Goal: Information Seeking & Learning: Check status

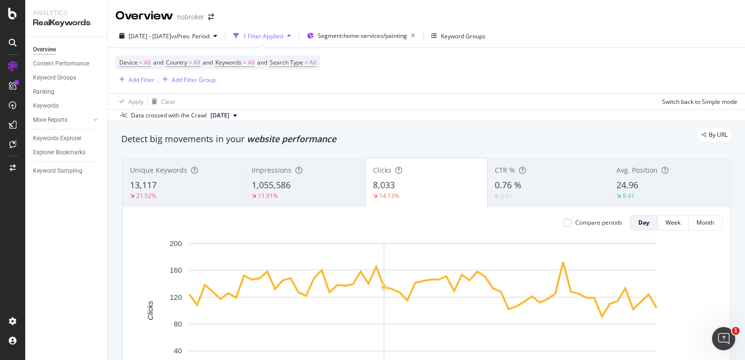
scroll to position [19, 0]
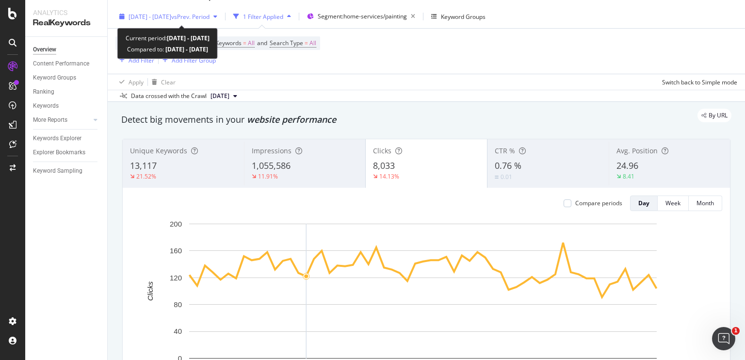
click at [171, 19] on span "[DATE] - [DATE]" at bounding box center [150, 17] width 43 height 8
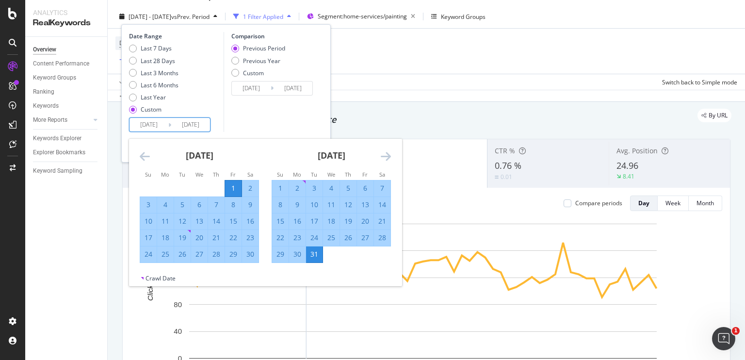
click at [155, 127] on input "[DATE]" at bounding box center [149, 125] width 39 height 14
click at [161, 217] on div "11" at bounding box center [165, 221] width 16 height 10
type input "[DATE]"
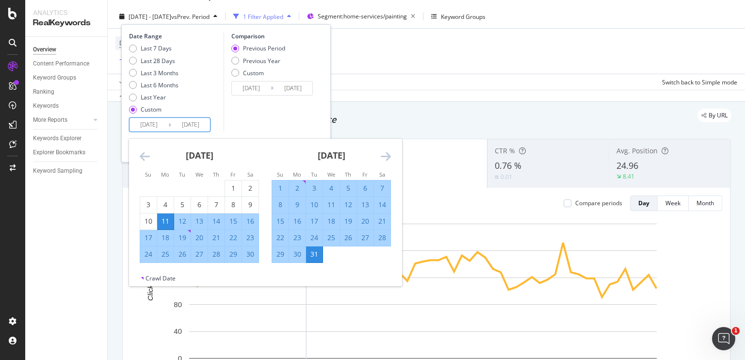
click at [192, 234] on div "20" at bounding box center [199, 238] width 16 height 10
type input "[DATE]"
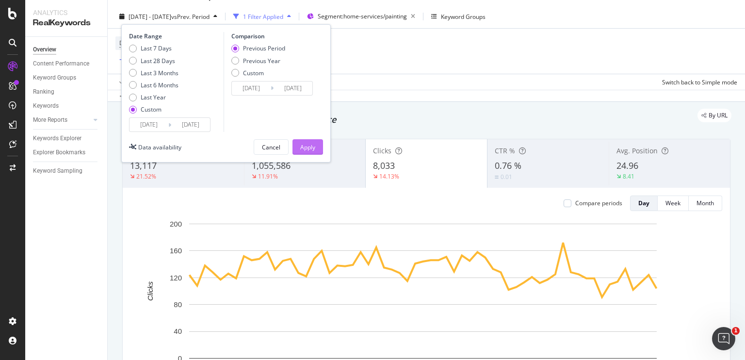
click at [314, 146] on div "Apply" at bounding box center [307, 147] width 15 height 8
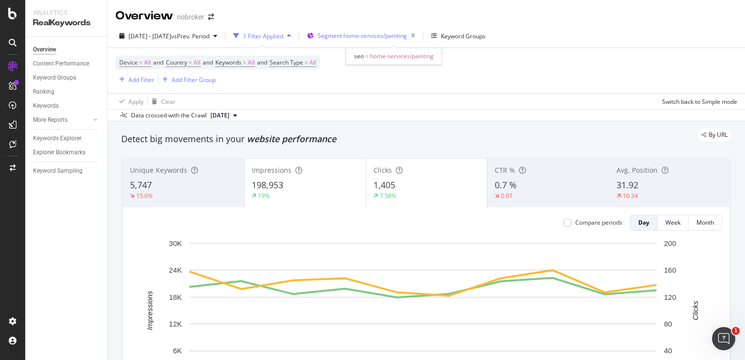
click at [398, 36] on span "Segment: home-services/painting" at bounding box center [362, 36] width 89 height 8
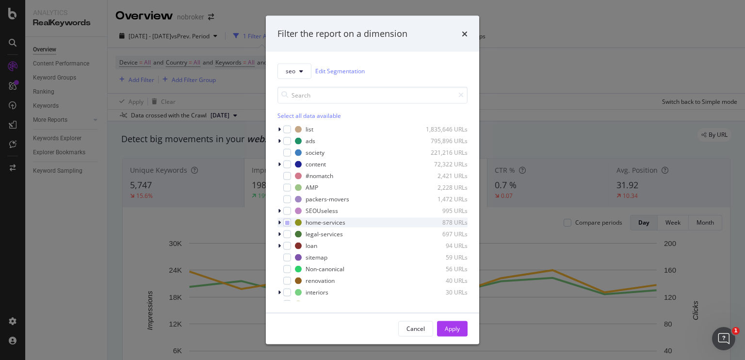
click at [280, 223] on icon "modal" at bounding box center [279, 222] width 3 height 6
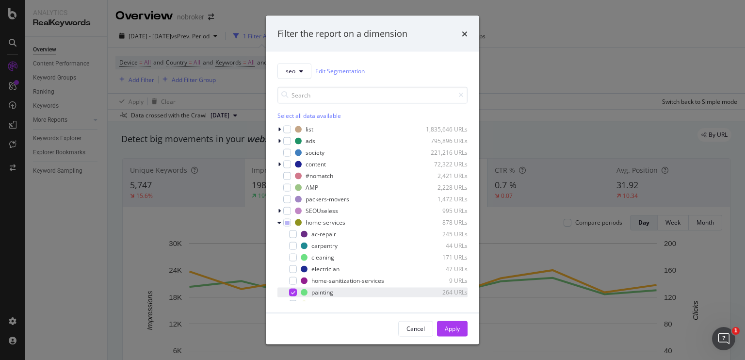
click at [292, 290] on icon "modal" at bounding box center [293, 292] width 4 height 5
click at [294, 258] on div "modal" at bounding box center [293, 257] width 8 height 8
click at [445, 324] on div "Apply" at bounding box center [452, 328] width 15 height 15
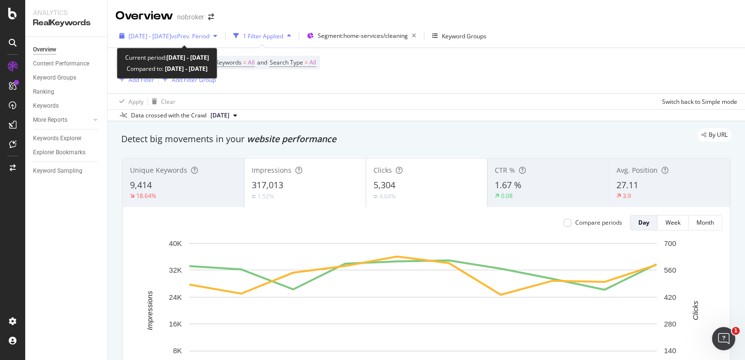
click at [173, 40] on div "[DATE] - [DATE] vs Prev. Period" at bounding box center [168, 36] width 106 height 15
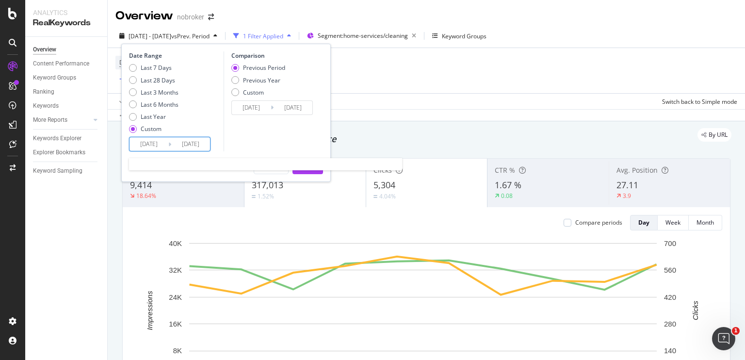
click at [158, 141] on input "[DATE]" at bounding box center [149, 144] width 39 height 14
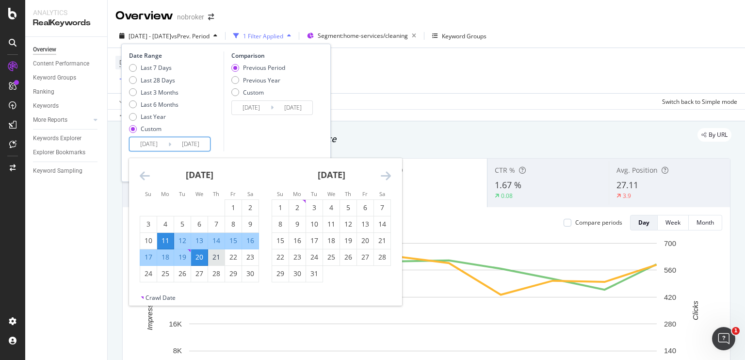
click at [214, 255] on div "21" at bounding box center [216, 257] width 16 height 10
type input "[DATE]"
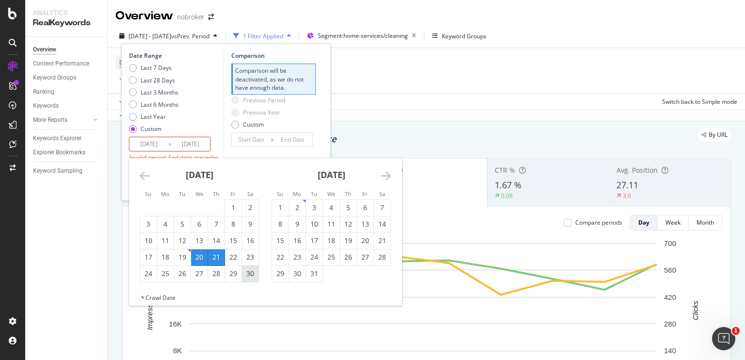
click at [247, 272] on div "30" at bounding box center [250, 274] width 16 height 10
type input "[DATE]"
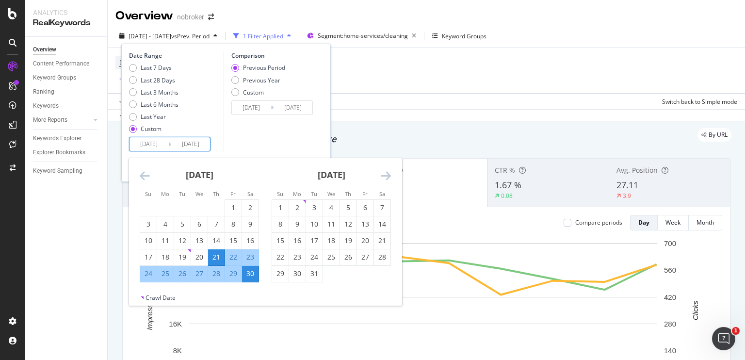
click at [202, 143] on input "[DATE]" at bounding box center [190, 144] width 39 height 14
click at [265, 142] on div "Comparison Previous Period Previous Year Custom [DATE] Navigate forward to inte…" at bounding box center [270, 101] width 92 height 100
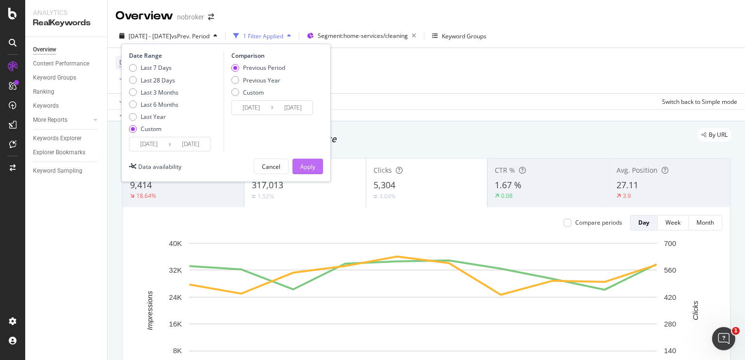
click at [309, 162] on div "Apply" at bounding box center [307, 166] width 15 height 8
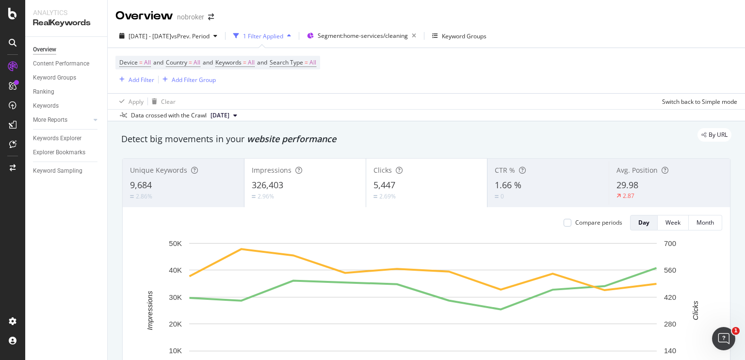
click at [219, 28] on div "[DATE] - [DATE] vs Prev. Period 1 Filter Applied Segment: home-services/cleanin…" at bounding box center [426, 72] width 637 height 97
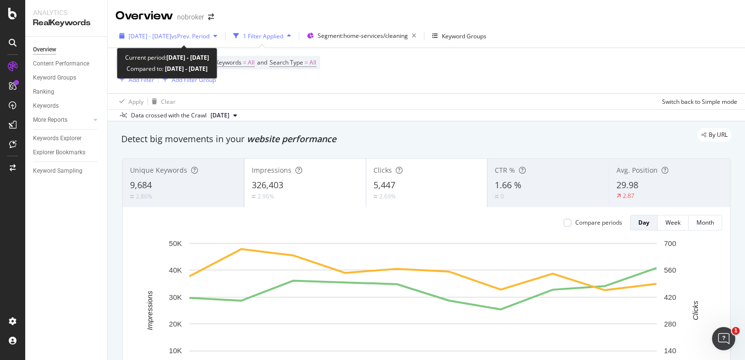
click at [210, 36] on span "vs Prev. Period" at bounding box center [190, 36] width 38 height 8
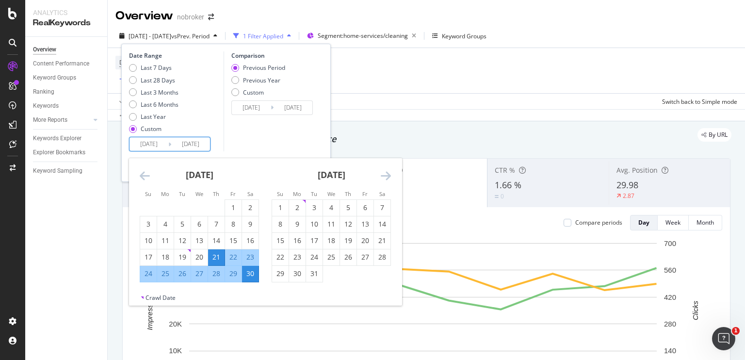
click at [154, 150] on input "[DATE]" at bounding box center [149, 144] width 39 height 14
click at [276, 208] on div "1" at bounding box center [280, 208] width 16 height 10
type input "[DATE]"
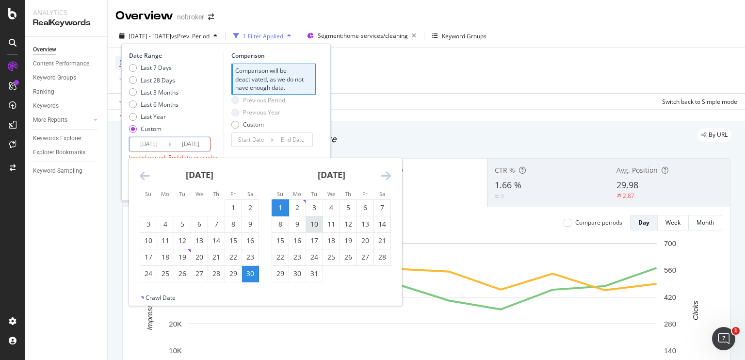
click at [316, 228] on div "10" at bounding box center [314, 224] width 16 height 10
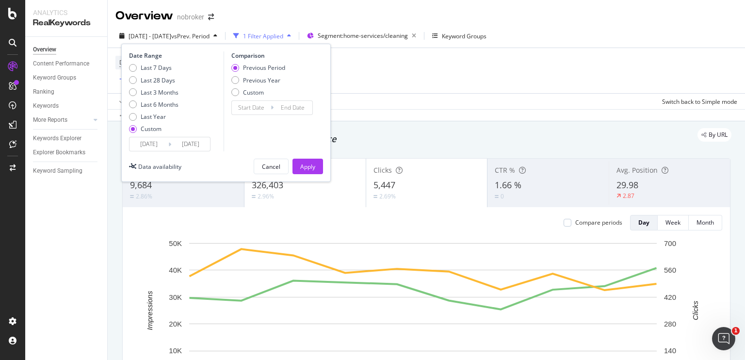
type input "[DATE]"
click at [308, 170] on div "Apply" at bounding box center [307, 166] width 15 height 8
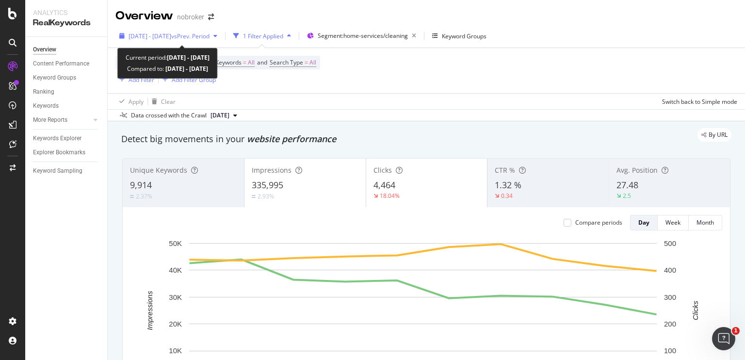
click at [206, 38] on span "vs Prev. Period" at bounding box center [190, 36] width 38 height 8
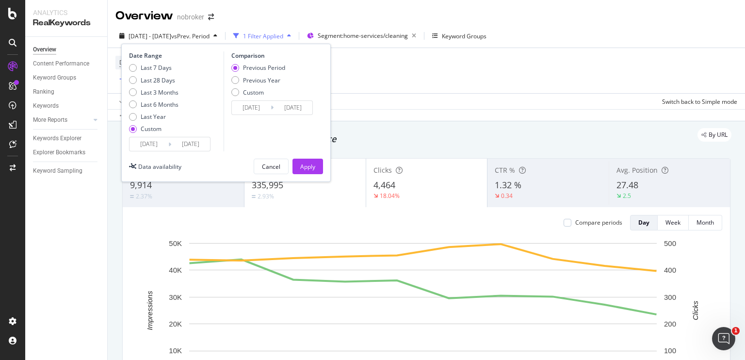
click at [199, 138] on input "[DATE]" at bounding box center [190, 144] width 39 height 14
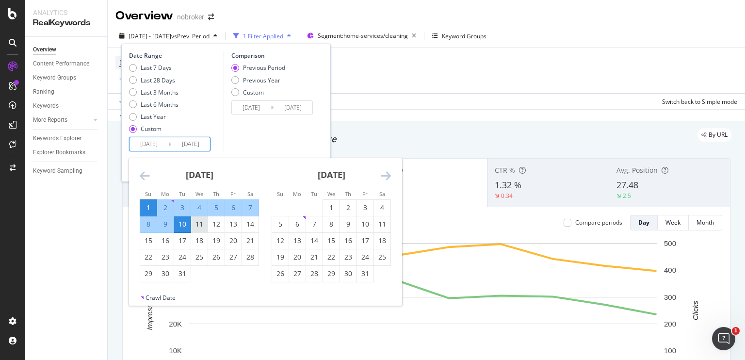
click at [202, 226] on div "11" at bounding box center [199, 224] width 16 height 10
type input "[DATE]"
click at [161, 147] on input "[DATE]" at bounding box center [149, 144] width 39 height 14
click at [200, 225] on div "11" at bounding box center [199, 224] width 16 height 10
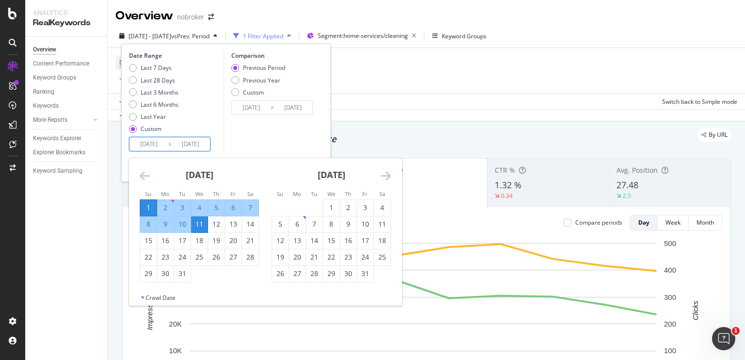
type input "[DATE]"
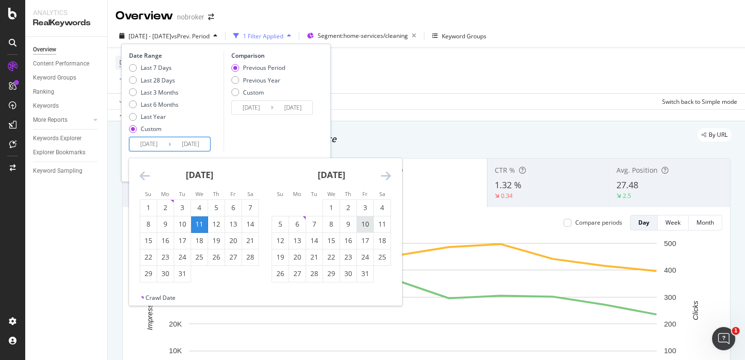
click at [363, 222] on div "10" at bounding box center [365, 224] width 16 height 10
type input "[DATE]"
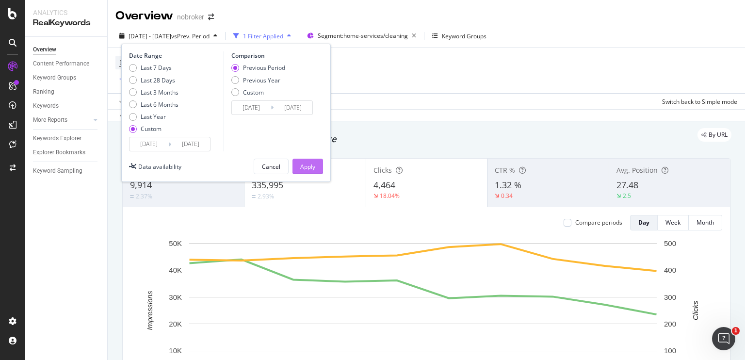
click at [311, 165] on div "Apply" at bounding box center [307, 166] width 15 height 8
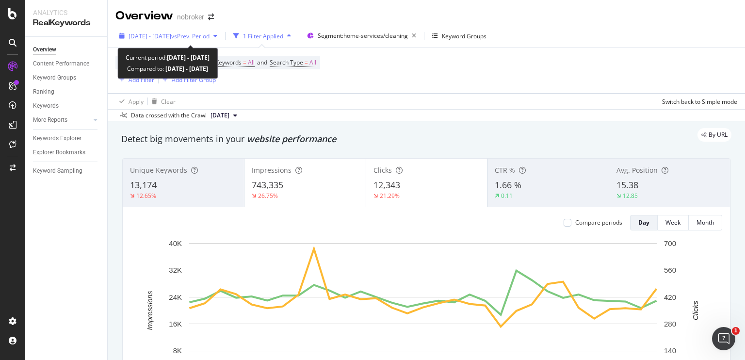
click at [171, 37] on span "[DATE] - [DATE]" at bounding box center [150, 36] width 43 height 8
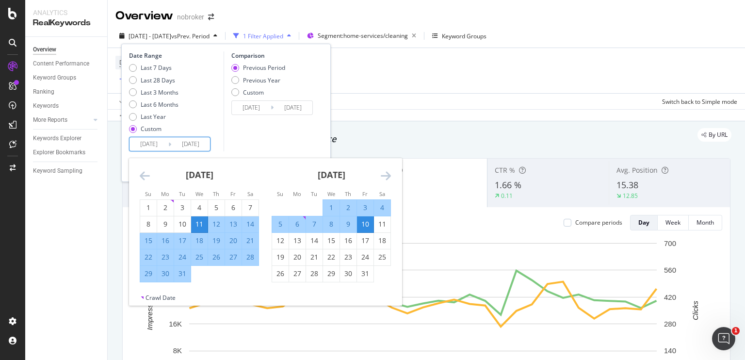
click at [162, 141] on input "[DATE]" at bounding box center [149, 144] width 39 height 14
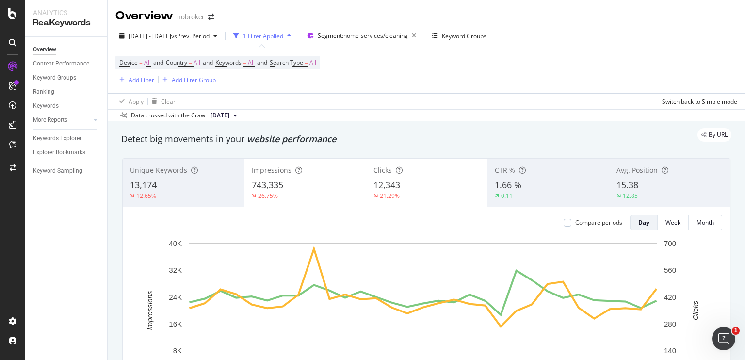
click at [399, 97] on div "Apply Clear Switch back to Simple mode" at bounding box center [426, 101] width 637 height 16
click at [387, 39] on span "Segment: home-services/cleaning" at bounding box center [363, 36] width 90 height 8
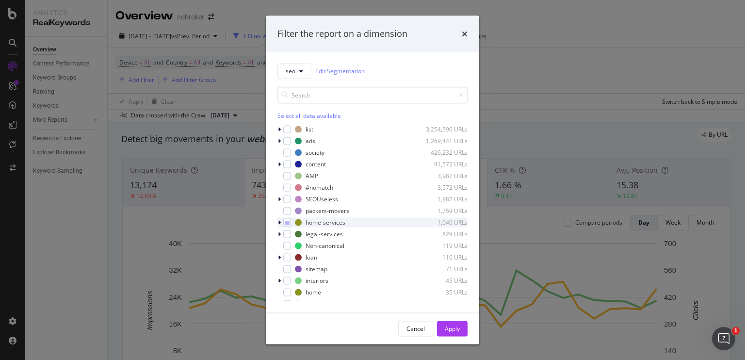
click at [278, 219] on icon "modal" at bounding box center [279, 222] width 3 height 6
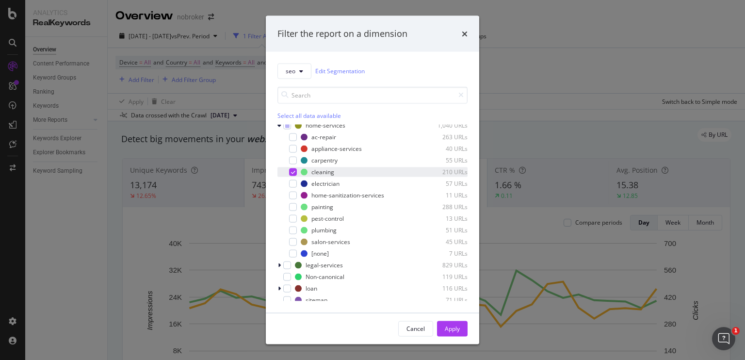
scroll to position [103, 0]
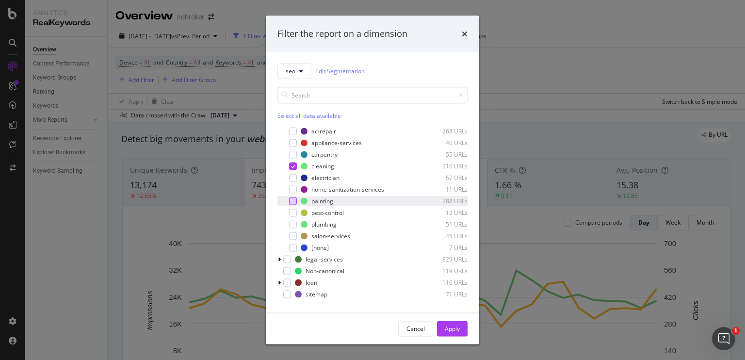
click at [295, 202] on div "modal" at bounding box center [293, 201] width 8 height 8
click at [291, 162] on div "modal" at bounding box center [293, 166] width 8 height 8
click at [455, 331] on div "Apply" at bounding box center [452, 328] width 15 height 8
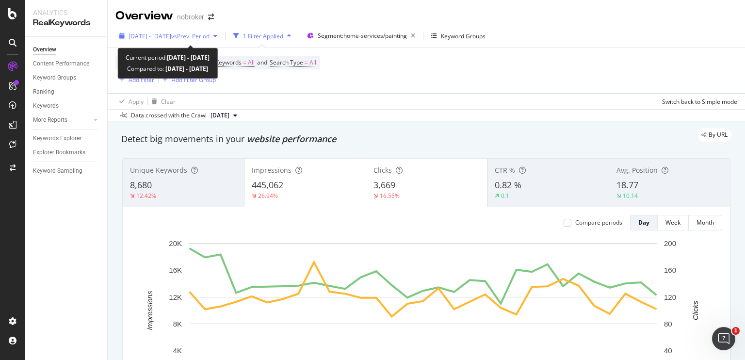
click at [210, 35] on span "vs Prev. Period" at bounding box center [190, 36] width 38 height 8
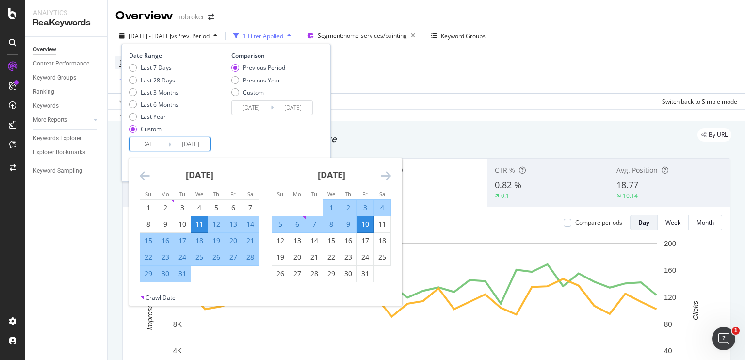
click at [146, 143] on input "[DATE]" at bounding box center [149, 144] width 39 height 14
click at [150, 205] on div "1" at bounding box center [148, 208] width 16 height 10
type input "[DATE]"
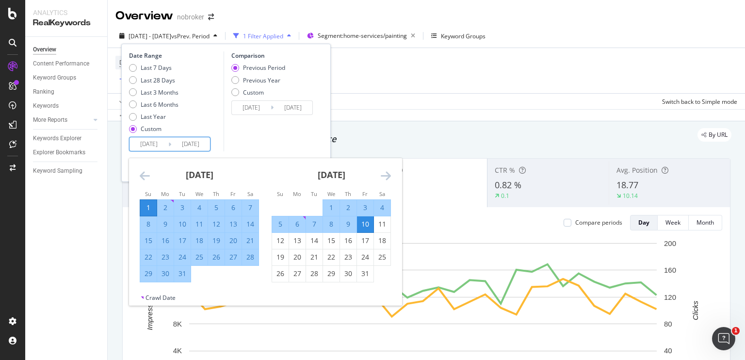
click at [186, 224] on div "10" at bounding box center [182, 224] width 16 height 10
type input "[DATE]"
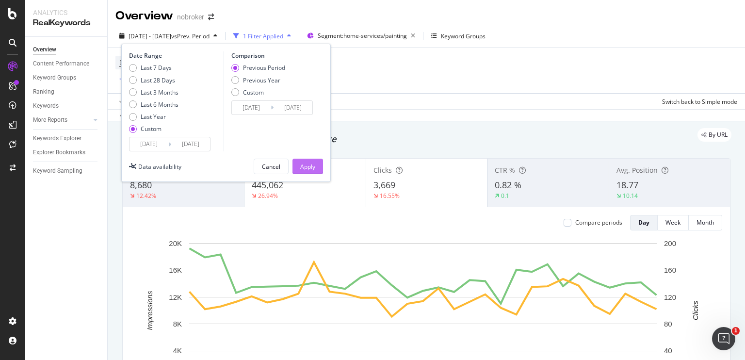
click at [308, 161] on div "Apply" at bounding box center [307, 166] width 15 height 15
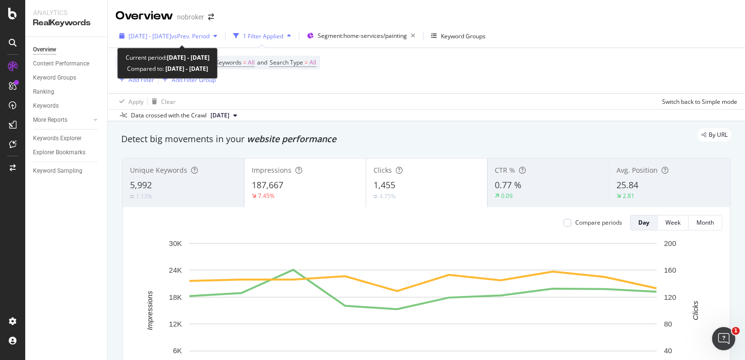
click at [210, 32] on span "vs Prev. Period" at bounding box center [190, 36] width 38 height 8
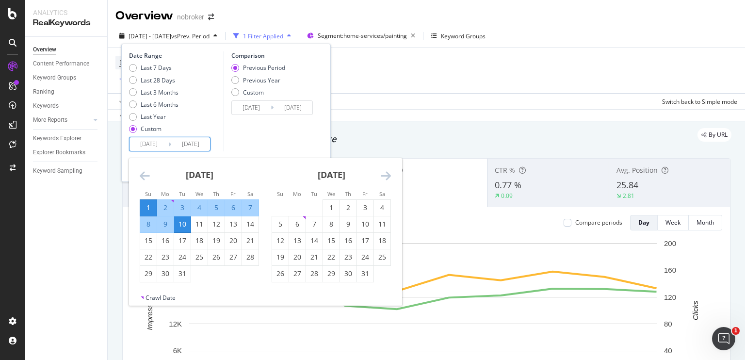
click at [150, 149] on input "[DATE]" at bounding box center [149, 144] width 39 height 14
click at [144, 176] on icon "Move backward to switch to the previous month." at bounding box center [145, 176] width 10 height 12
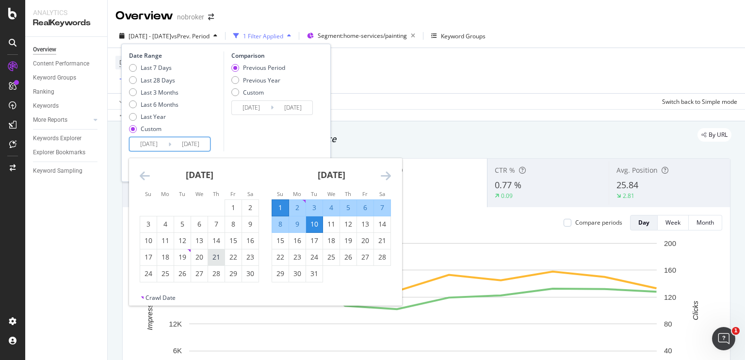
click at [216, 256] on div "21" at bounding box center [216, 257] width 16 height 10
type input "[DATE]"
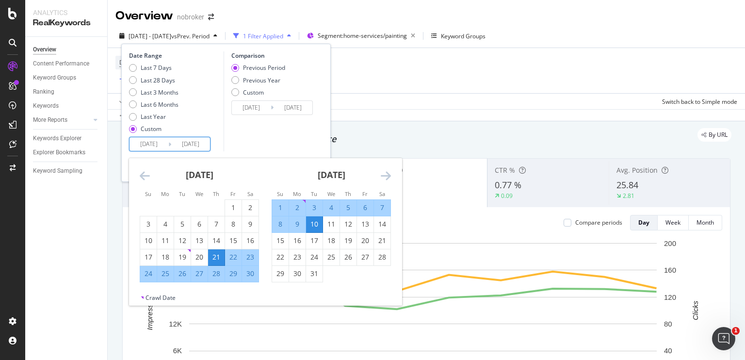
click at [247, 275] on div "30" at bounding box center [250, 274] width 16 height 10
type input "[DATE]"
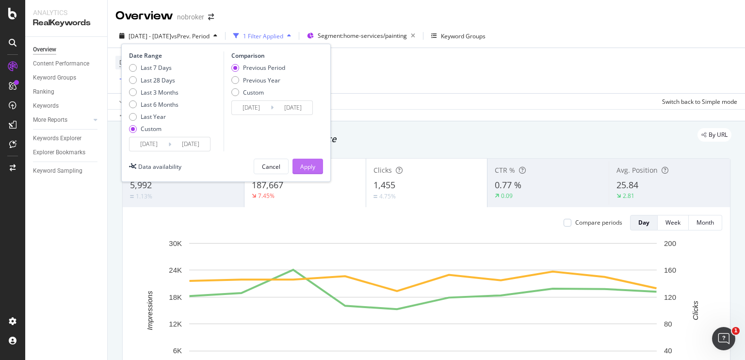
click at [315, 159] on button "Apply" at bounding box center [307, 167] width 31 height 16
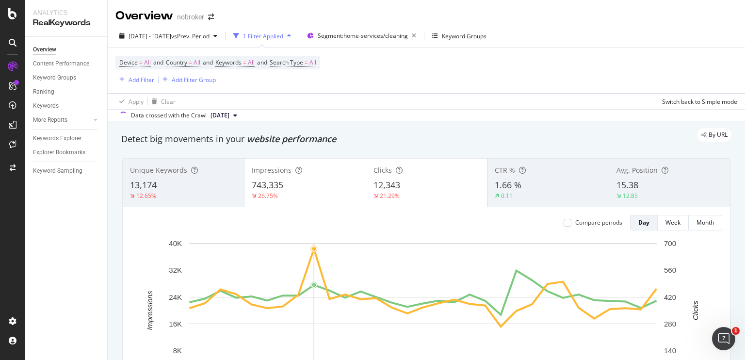
scroll to position [79, 0]
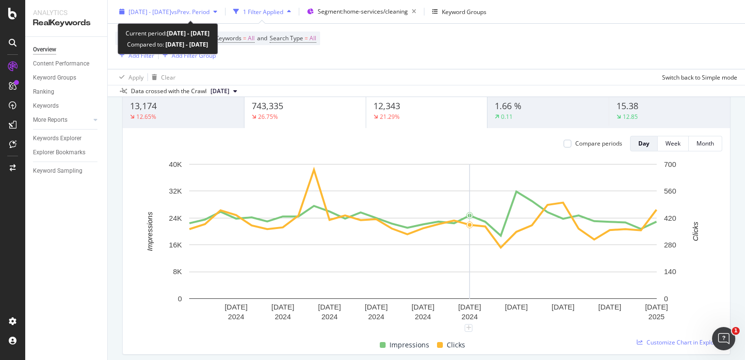
click at [207, 15] on div "[DATE] - [DATE] vs Prev. Period" at bounding box center [169, 11] width 81 height 8
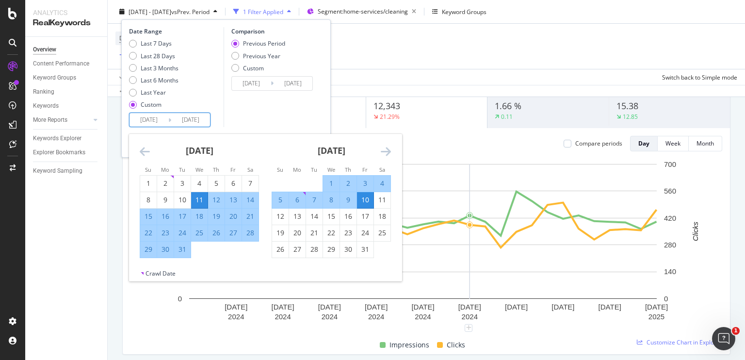
click at [180, 124] on input "[DATE]" at bounding box center [190, 120] width 39 height 14
click at [234, 217] on div "20" at bounding box center [233, 216] width 16 height 10
type input "[DATE]"
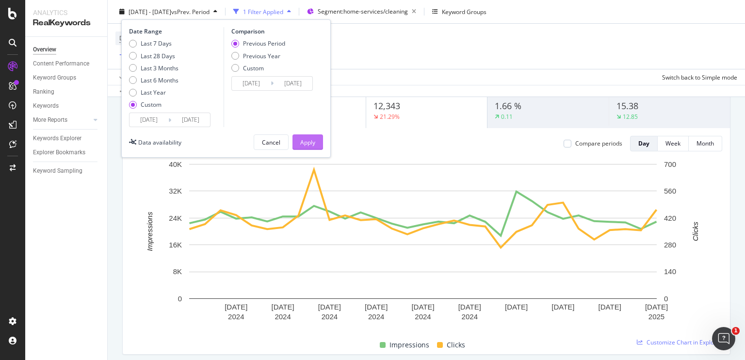
click at [308, 148] on div "Apply" at bounding box center [307, 142] width 15 height 15
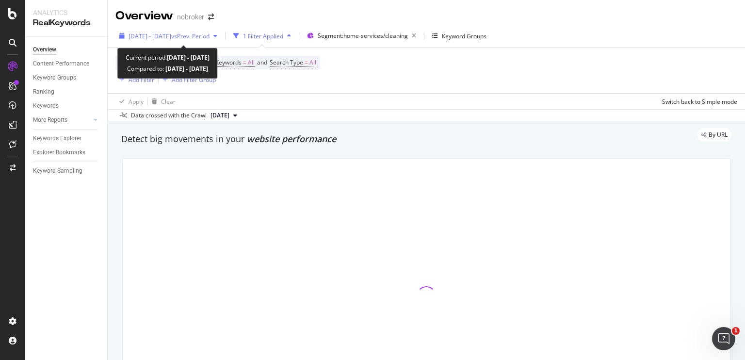
click at [202, 34] on span "vs Prev. Period" at bounding box center [190, 36] width 38 height 8
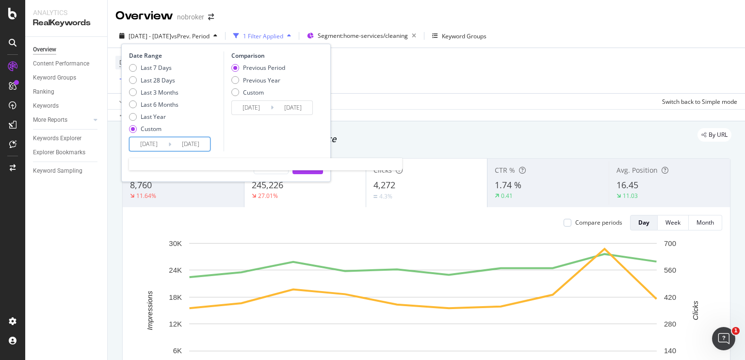
click at [157, 143] on input "[DATE]" at bounding box center [149, 144] width 39 height 14
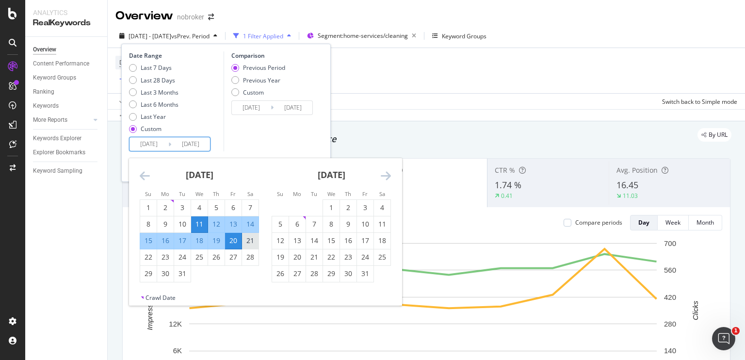
click at [253, 238] on div "21" at bounding box center [250, 241] width 16 height 10
type input "[DATE]"
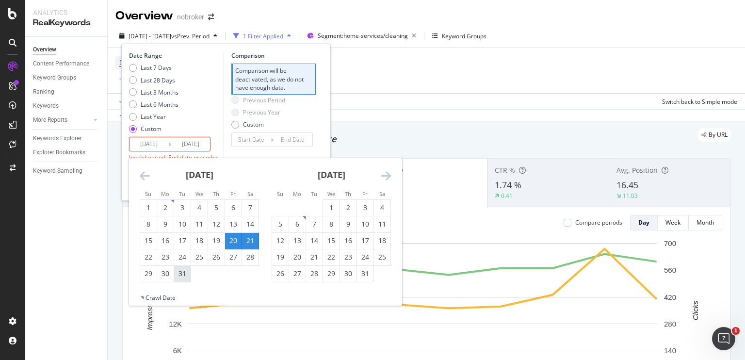
click at [178, 276] on div "31" at bounding box center [182, 274] width 16 height 10
type input "[DATE]"
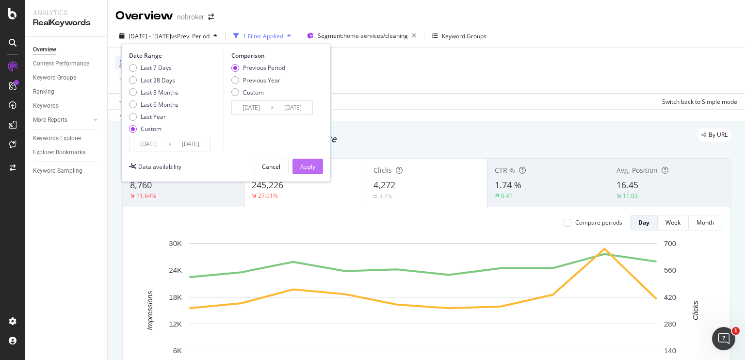
click at [303, 170] on div "Apply" at bounding box center [307, 166] width 15 height 8
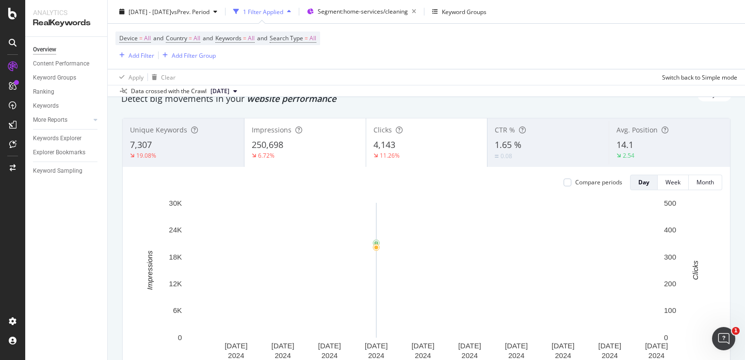
scroll to position [39, 0]
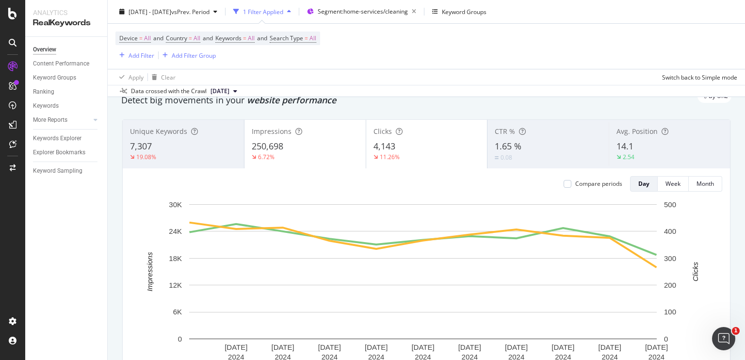
click at [296, 146] on div "250,698" at bounding box center [305, 146] width 107 height 13
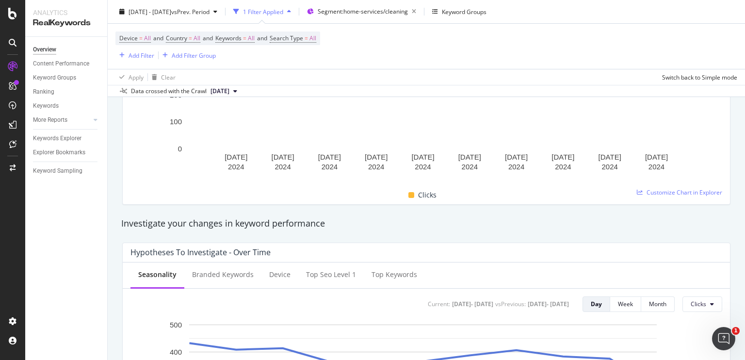
scroll to position [87, 0]
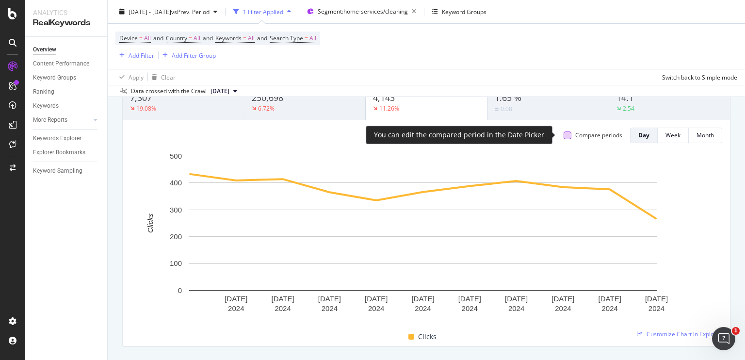
click at [564, 134] on div at bounding box center [568, 135] width 8 height 8
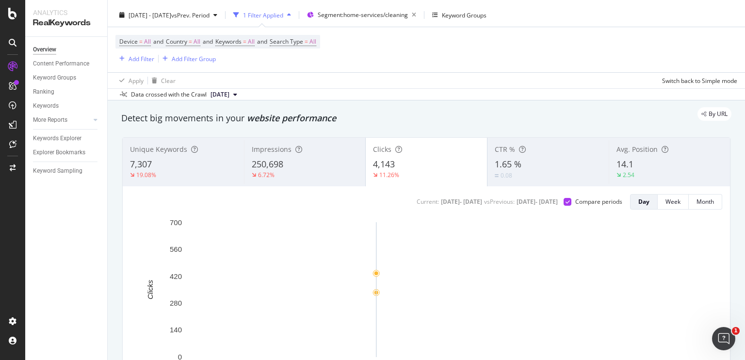
scroll to position [19, 0]
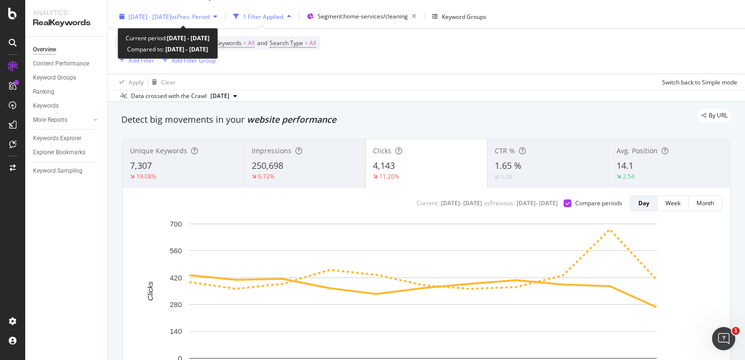
click at [166, 17] on span "[DATE] - [DATE]" at bounding box center [150, 17] width 43 height 8
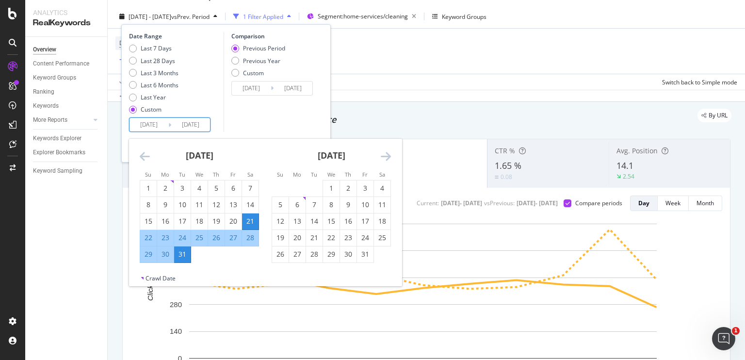
click at [154, 124] on input "[DATE]" at bounding box center [149, 125] width 39 height 14
click at [331, 183] on div "1" at bounding box center [331, 188] width 16 height 10
type input "[DATE]"
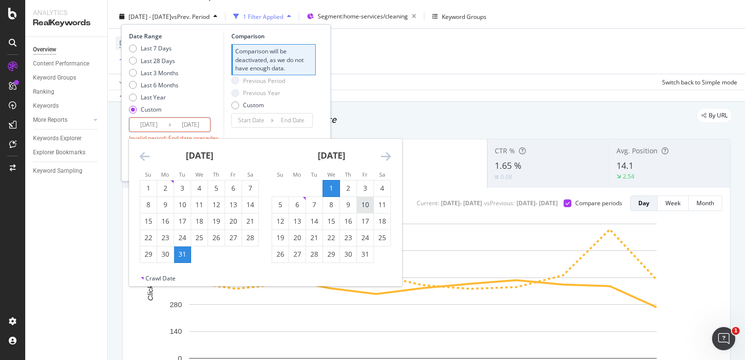
click at [369, 203] on div "10" at bounding box center [365, 205] width 16 height 10
type input "[DATE]"
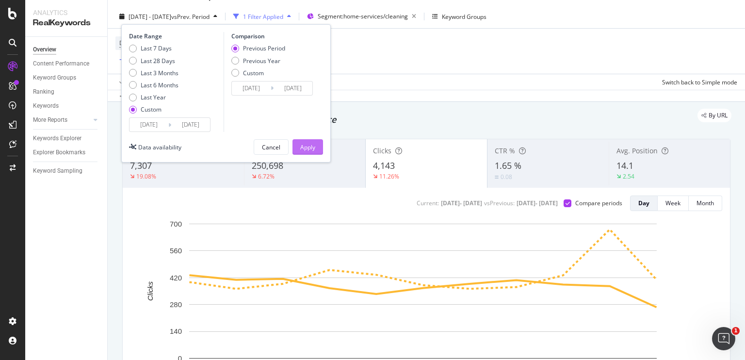
click at [309, 148] on div "Apply" at bounding box center [307, 147] width 15 height 8
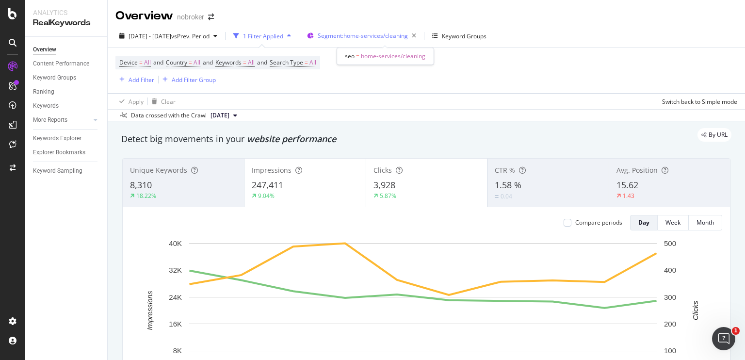
click at [376, 35] on span "Segment: home-services/cleaning" at bounding box center [363, 36] width 90 height 8
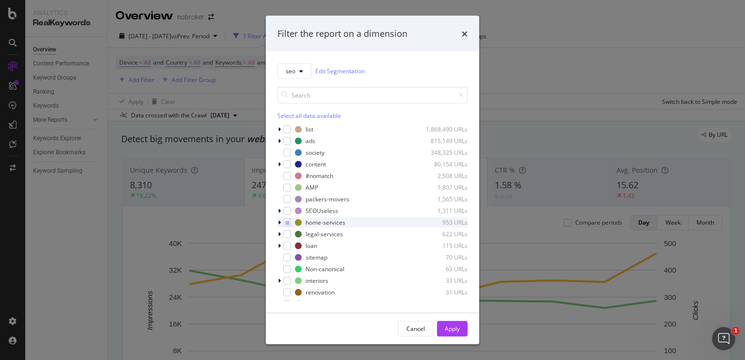
click at [280, 221] on icon "modal" at bounding box center [279, 222] width 3 height 6
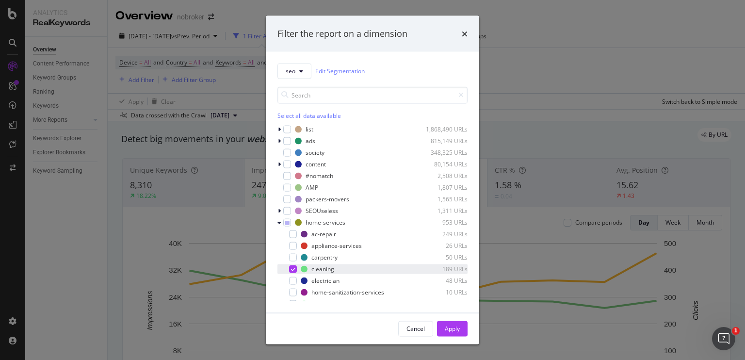
click at [295, 264] on div "cleaning 189 URLs" at bounding box center [372, 269] width 190 height 10
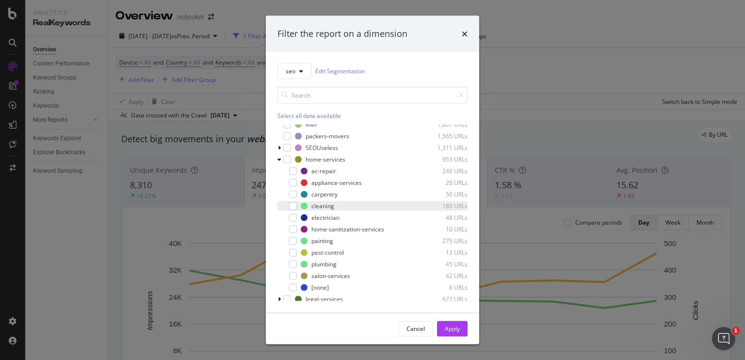
scroll to position [64, 0]
click at [296, 240] on div "modal" at bounding box center [293, 240] width 8 height 8
click at [452, 326] on div "Apply" at bounding box center [452, 328] width 15 height 8
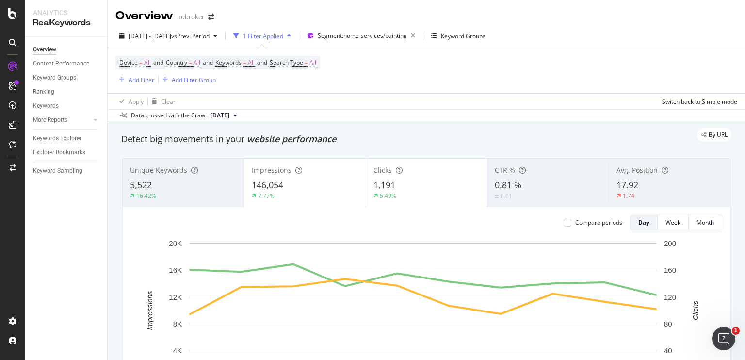
scroll to position [19, 0]
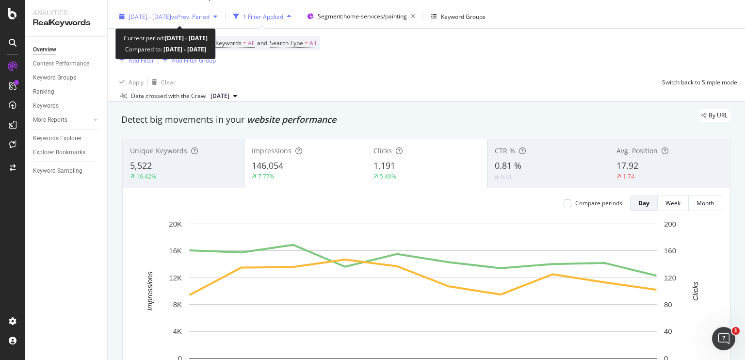
click at [179, 11] on div "[DATE] - [DATE] vs Prev. Period" at bounding box center [168, 16] width 106 height 15
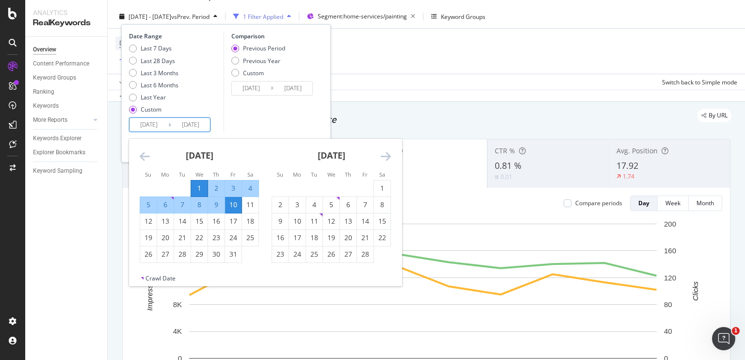
click at [159, 123] on input "[DATE]" at bounding box center [149, 125] width 39 height 14
click at [142, 156] on icon "Move backward to switch to the previous month." at bounding box center [145, 156] width 10 height 12
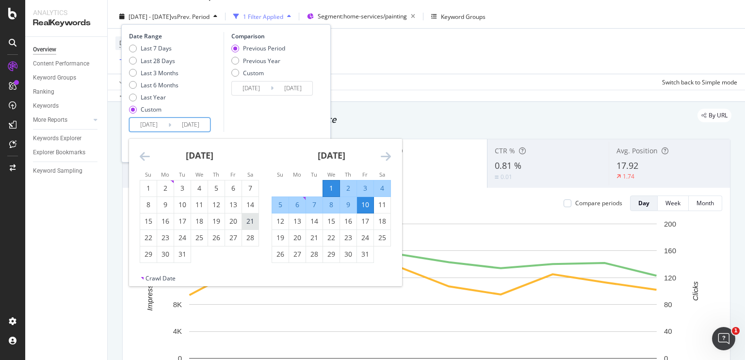
click at [248, 222] on div "21" at bounding box center [250, 221] width 16 height 10
type input "[DATE]"
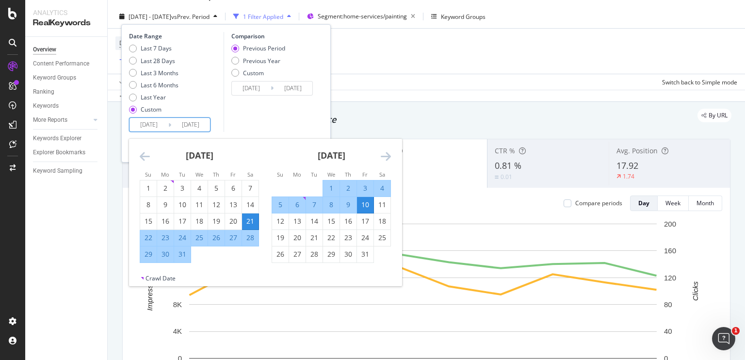
click at [182, 254] on div "31" at bounding box center [182, 254] width 16 height 10
type input "[DATE]"
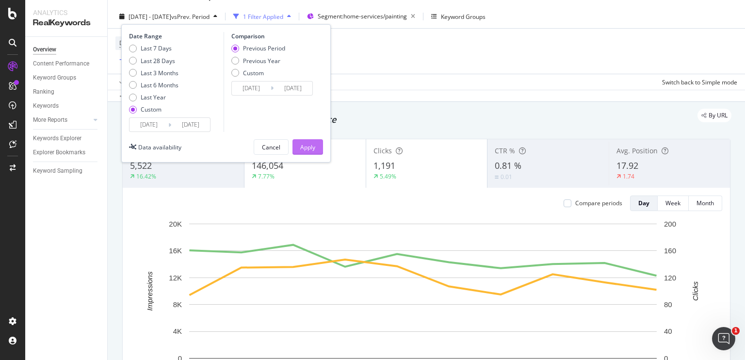
click at [312, 141] on div "Apply" at bounding box center [307, 147] width 15 height 15
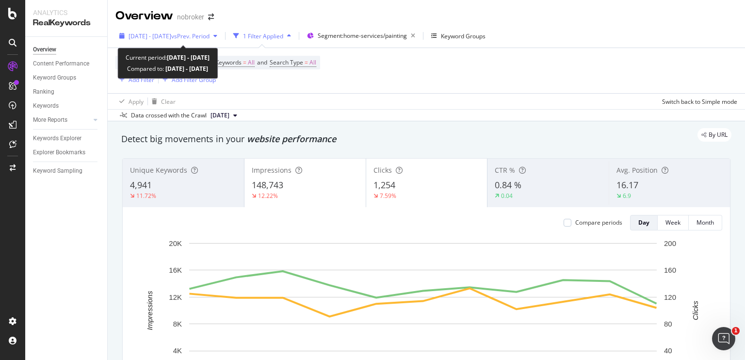
click at [201, 36] on span "vs Prev. Period" at bounding box center [190, 36] width 38 height 8
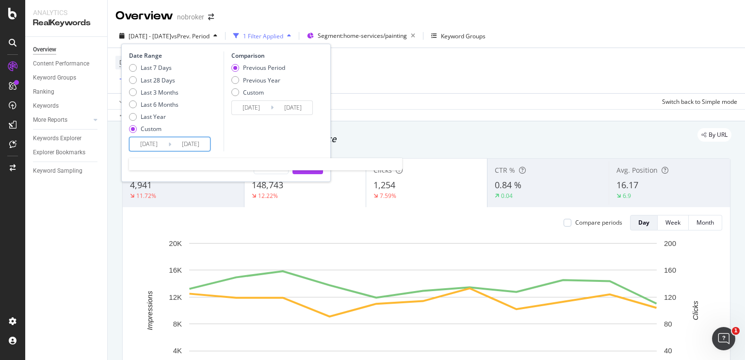
click at [155, 145] on input "[DATE]" at bounding box center [149, 144] width 39 height 14
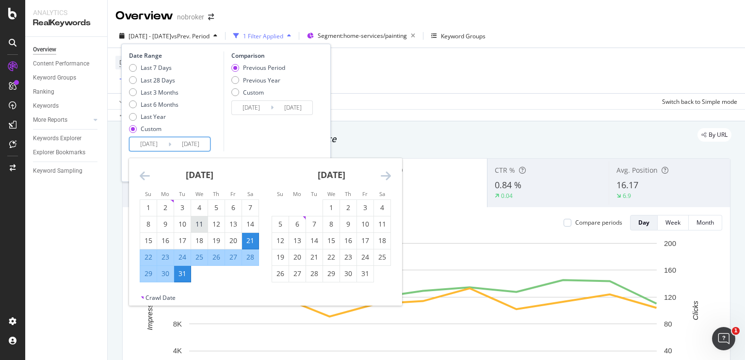
click at [201, 224] on div "11" at bounding box center [199, 224] width 16 height 10
type input "[DATE]"
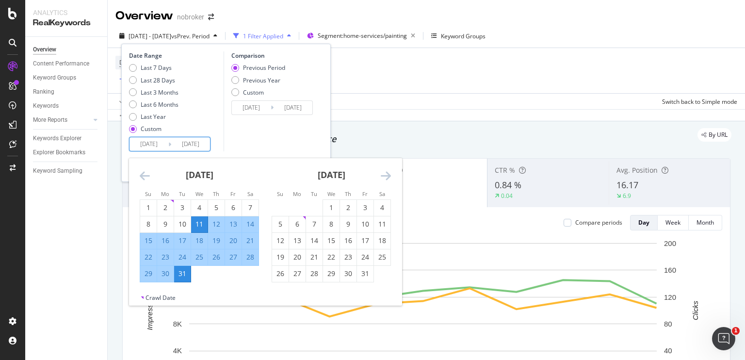
click at [233, 243] on div "20" at bounding box center [233, 241] width 16 height 10
type input "[DATE]"
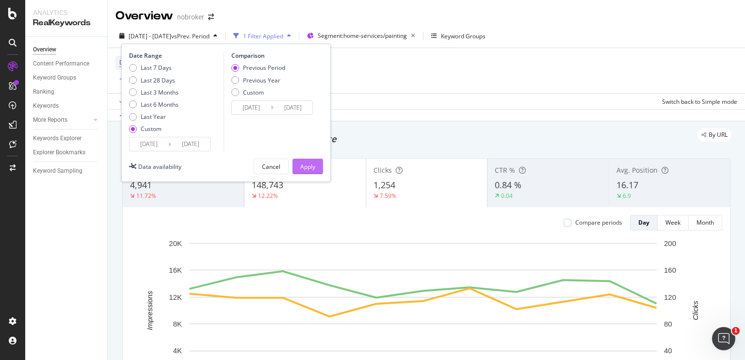
click at [303, 166] on div "Apply" at bounding box center [307, 166] width 15 height 8
